Goal: Information Seeking & Learning: Learn about a topic

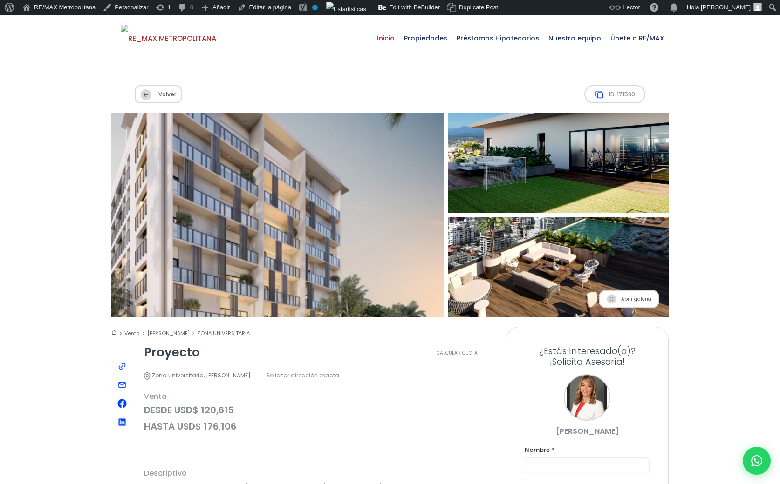
click at [391, 41] on span "Inicio" at bounding box center [385, 38] width 27 height 28
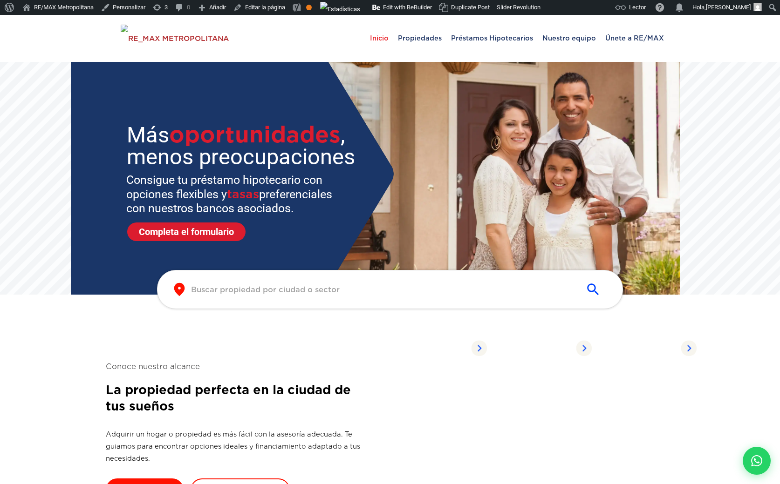
click at [298, 280] on div "​ ​" at bounding box center [390, 289] width 466 height 39
click at [300, 291] on input "text" at bounding box center [382, 290] width 383 height 11
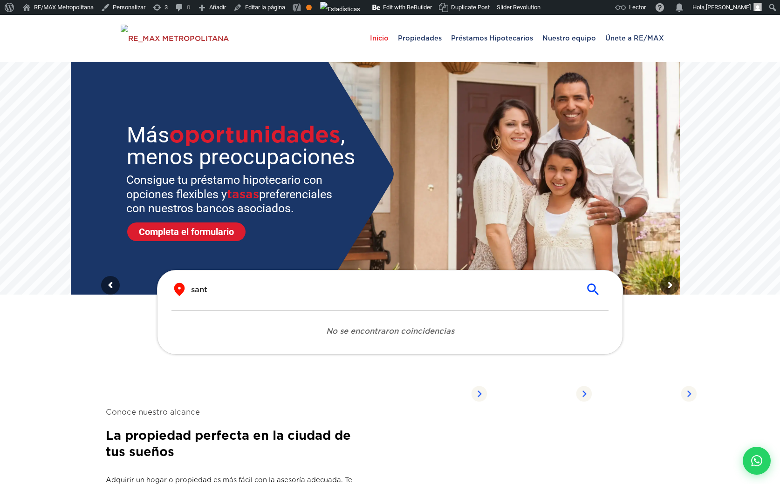
type input "santo"
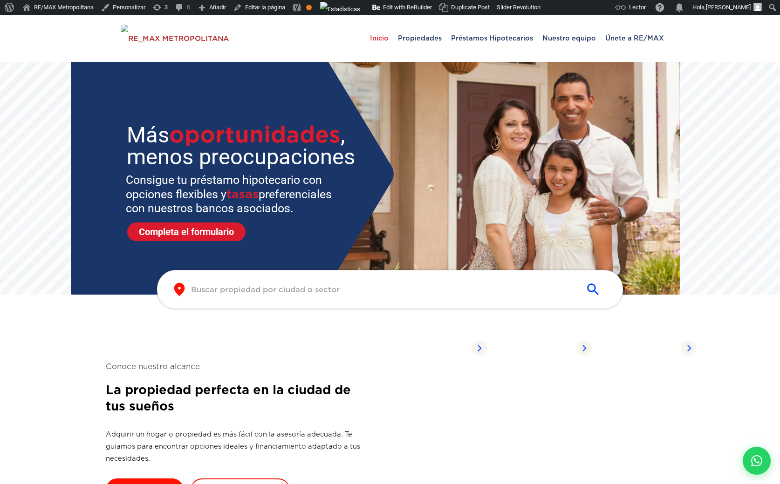
click at [271, 284] on div "​ ​" at bounding box center [389, 289] width 437 height 15
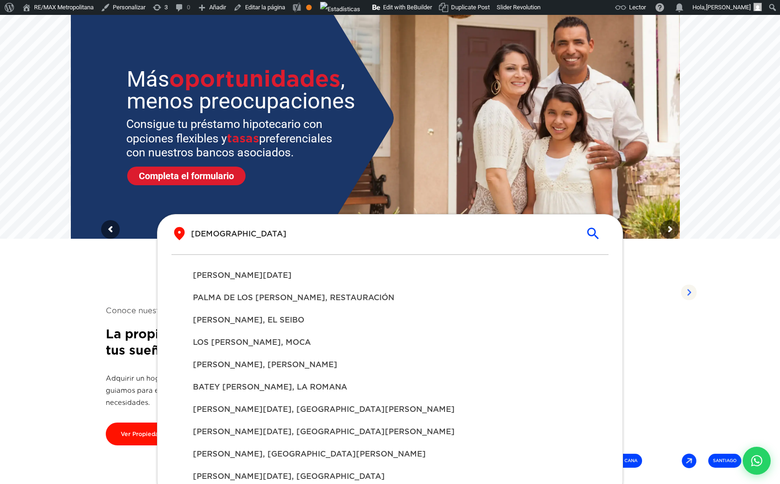
scroll to position [58, 0]
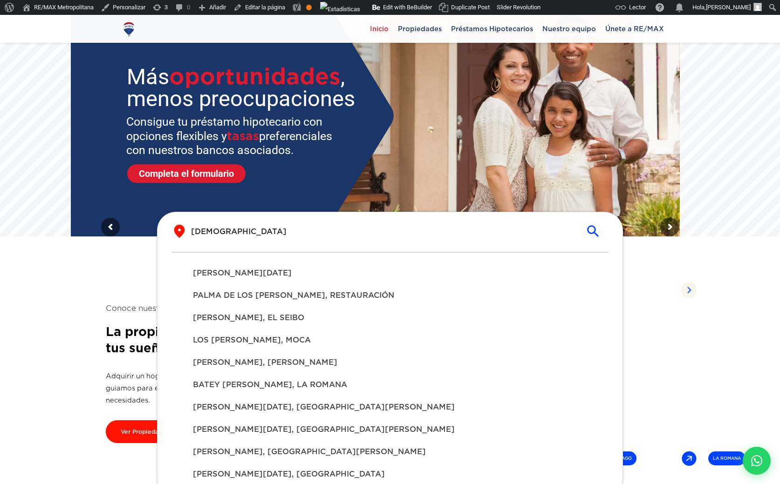
type input "santo"
click at [290, 290] on div "PALMA DE LOS SANTOS, RESTAURACIÓN" at bounding box center [389, 296] width 409 height 22
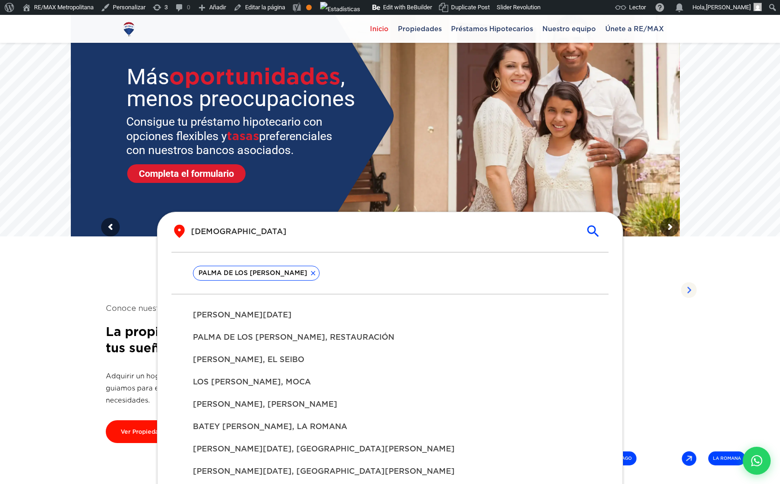
click at [277, 334] on span "PALMA DE LOS SANTOS, RESTAURACIÓN" at bounding box center [390, 337] width 394 height 11
click at [263, 389] on div "LOS SANTOS, MOCA" at bounding box center [389, 382] width 409 height 22
click at [252, 338] on span "PALMA DE LOS SANTOS, RESTAURACIÓN" at bounding box center [390, 337] width 394 height 11
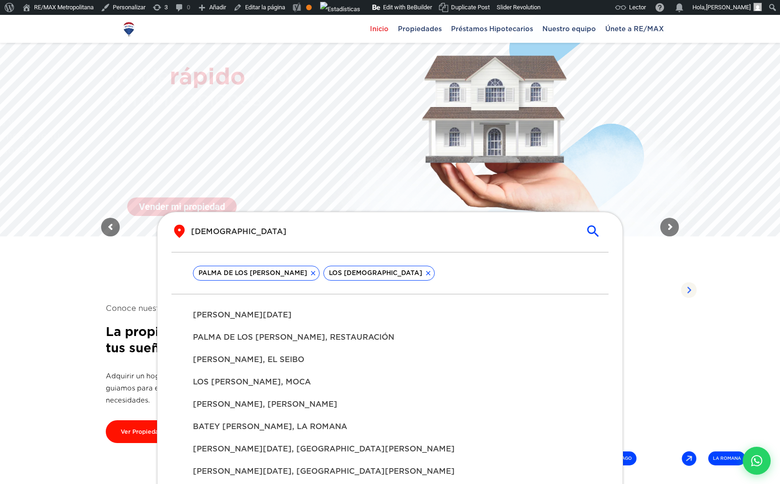
click at [263, 319] on span "SANTO DOMINGO DE GUZMÁN" at bounding box center [390, 315] width 394 height 11
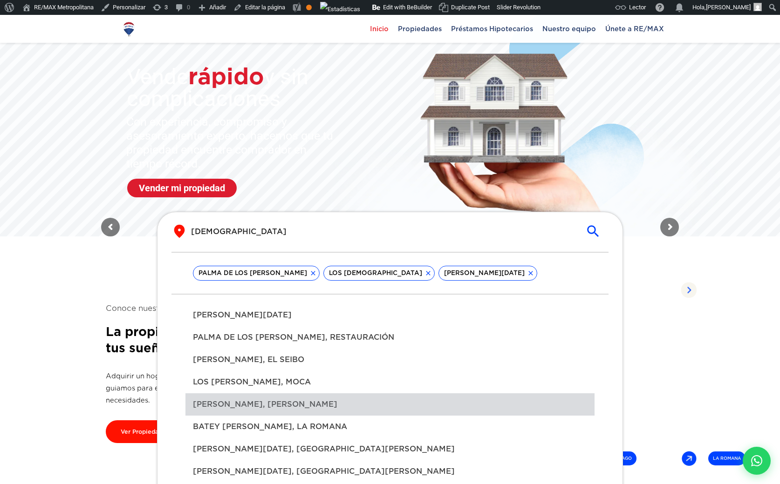
click at [256, 399] on div "ESPÍRITU SANTO, GASPAR HERNÁNDEZ" at bounding box center [389, 405] width 409 height 22
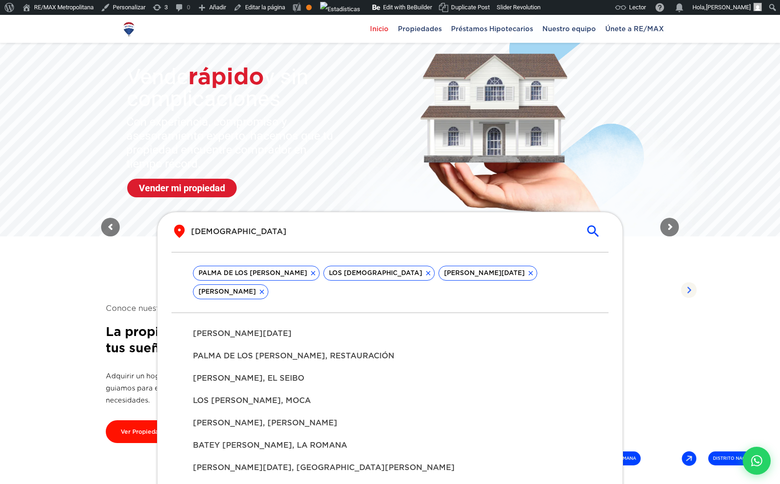
click at [245, 457] on div "SANTO DOMINGO, LA VEGA" at bounding box center [389, 468] width 409 height 22
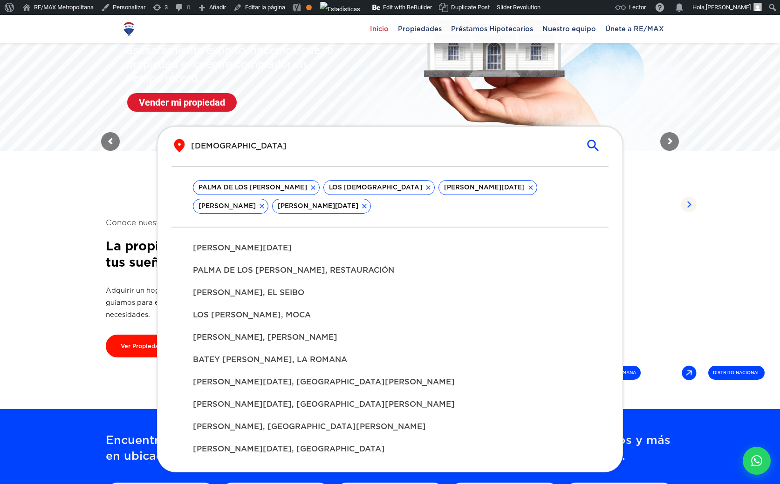
scroll to position [149, 0]
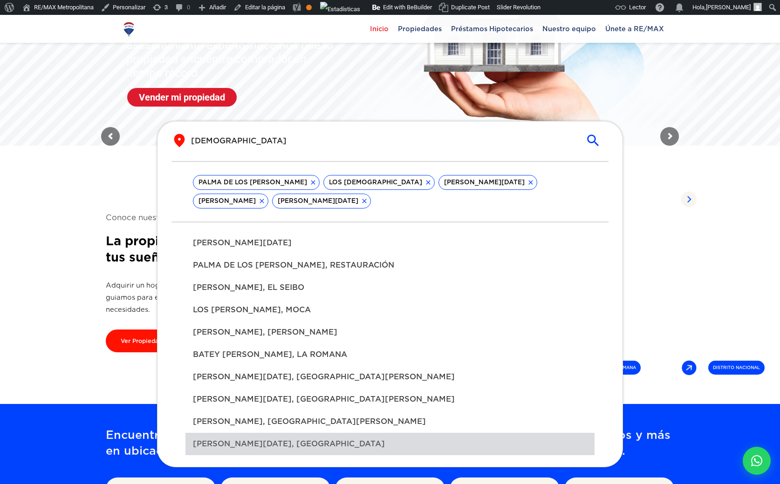
click at [241, 439] on div "SANTO DOMINGO, BANÍ" at bounding box center [389, 444] width 409 height 22
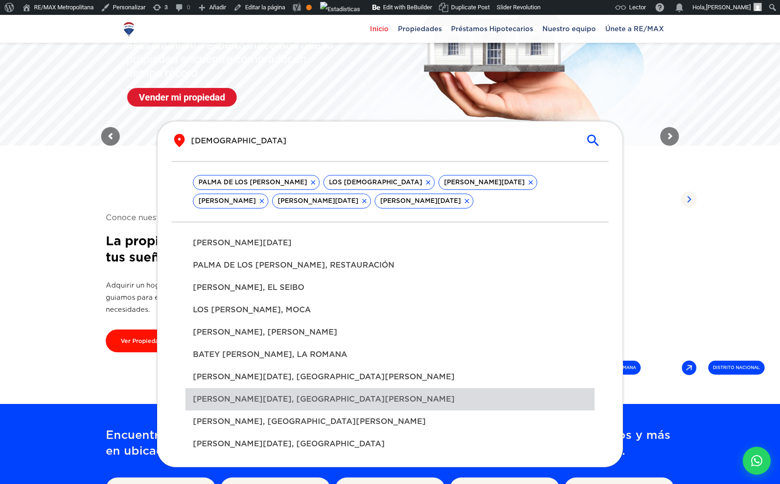
click at [241, 407] on div "SANTO DOMINGO SAVIO, LA VEGA" at bounding box center [389, 399] width 409 height 22
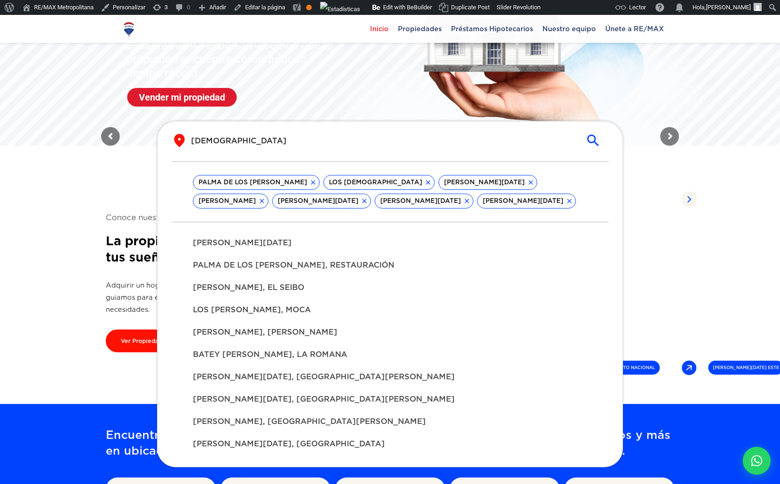
click at [250, 373] on span "SANTO DOMINGO, LA VEGA" at bounding box center [390, 377] width 394 height 11
click at [249, 352] on span "BATEY SANTONI, LA ROMANA" at bounding box center [390, 354] width 394 height 11
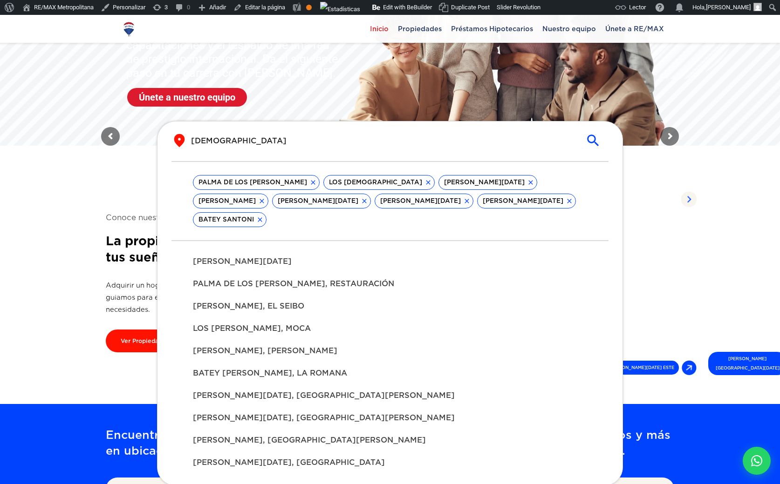
click at [589, 134] on icon "submit" at bounding box center [593, 141] width 16 height 16
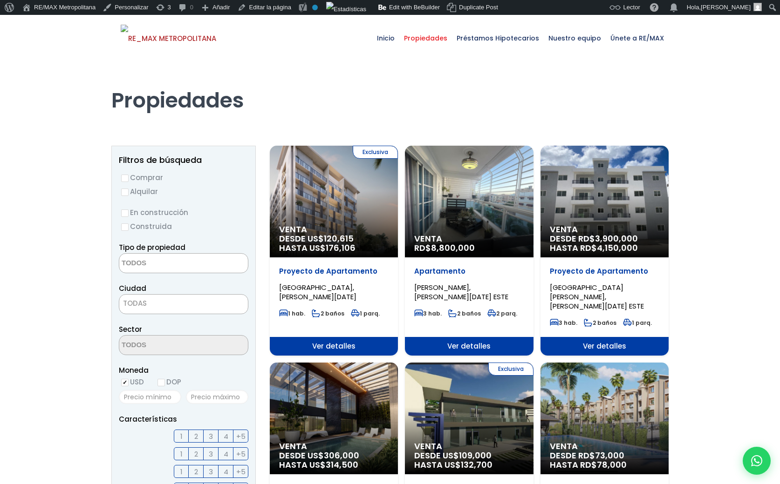
click at [398, 197] on div "Venta RD$ 8,800,000" at bounding box center [334, 202] width 128 height 112
